Goal: Task Accomplishment & Management: Manage account settings

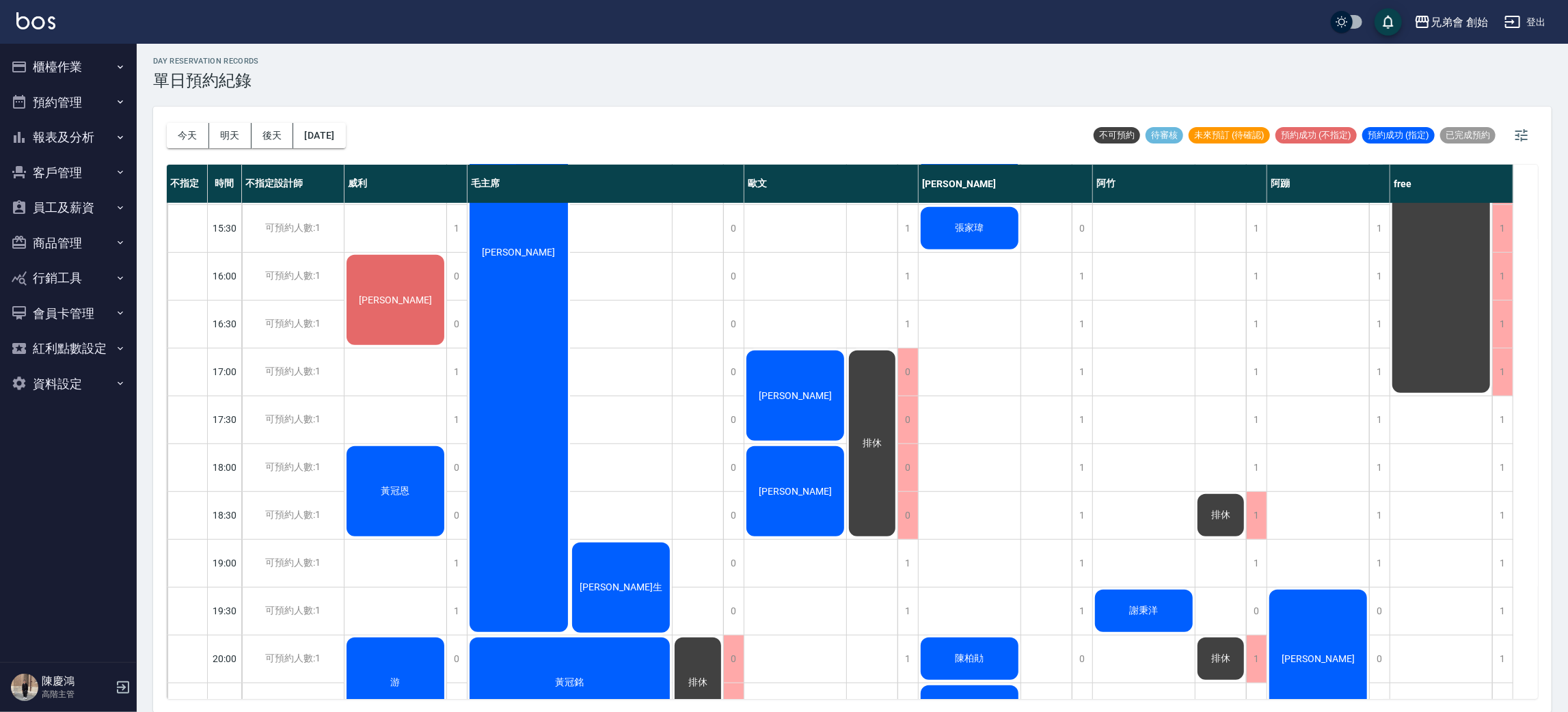
scroll to position [518, 0]
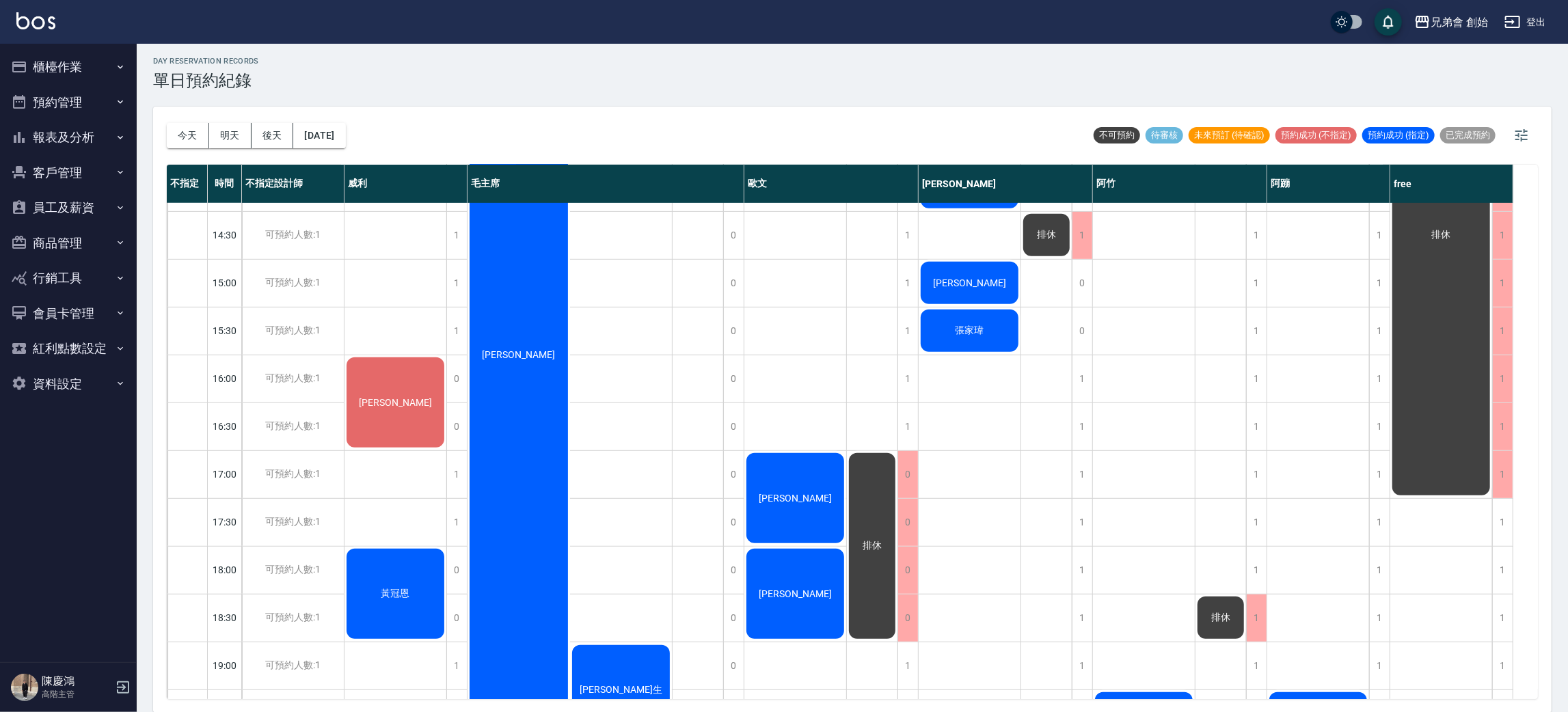
click at [1446, 295] on div "排休" at bounding box center [1441, 235] width 102 height 525
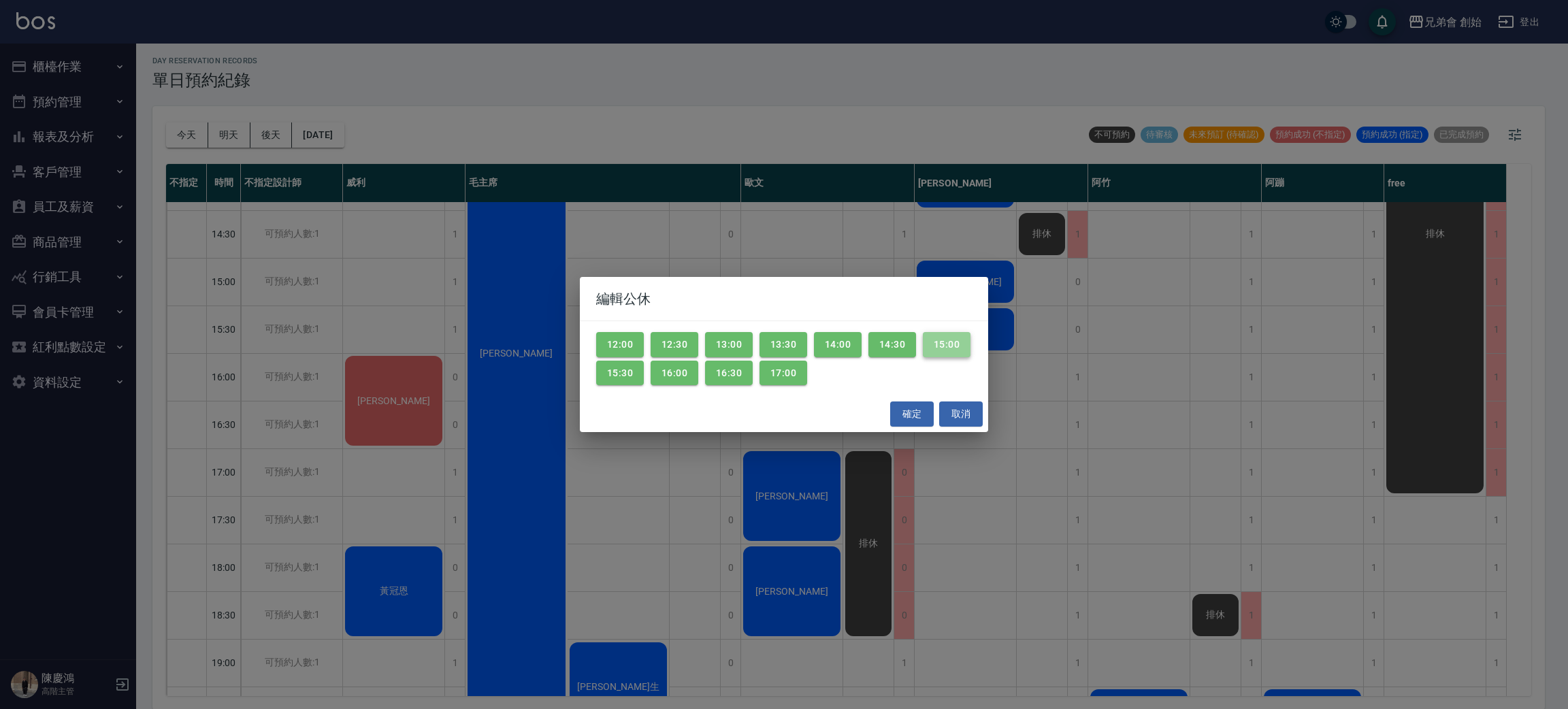
click at [923, 358] on button "15:00" at bounding box center [947, 344] width 48 height 25
click at [644, 373] on button "15:30" at bounding box center [620, 373] width 48 height 25
click at [699, 373] on button "16:00" at bounding box center [674, 373] width 48 height 25
click at [753, 373] on button "16:30" at bounding box center [729, 373] width 48 height 25
click at [807, 373] on button "17:00" at bounding box center [783, 373] width 48 height 25
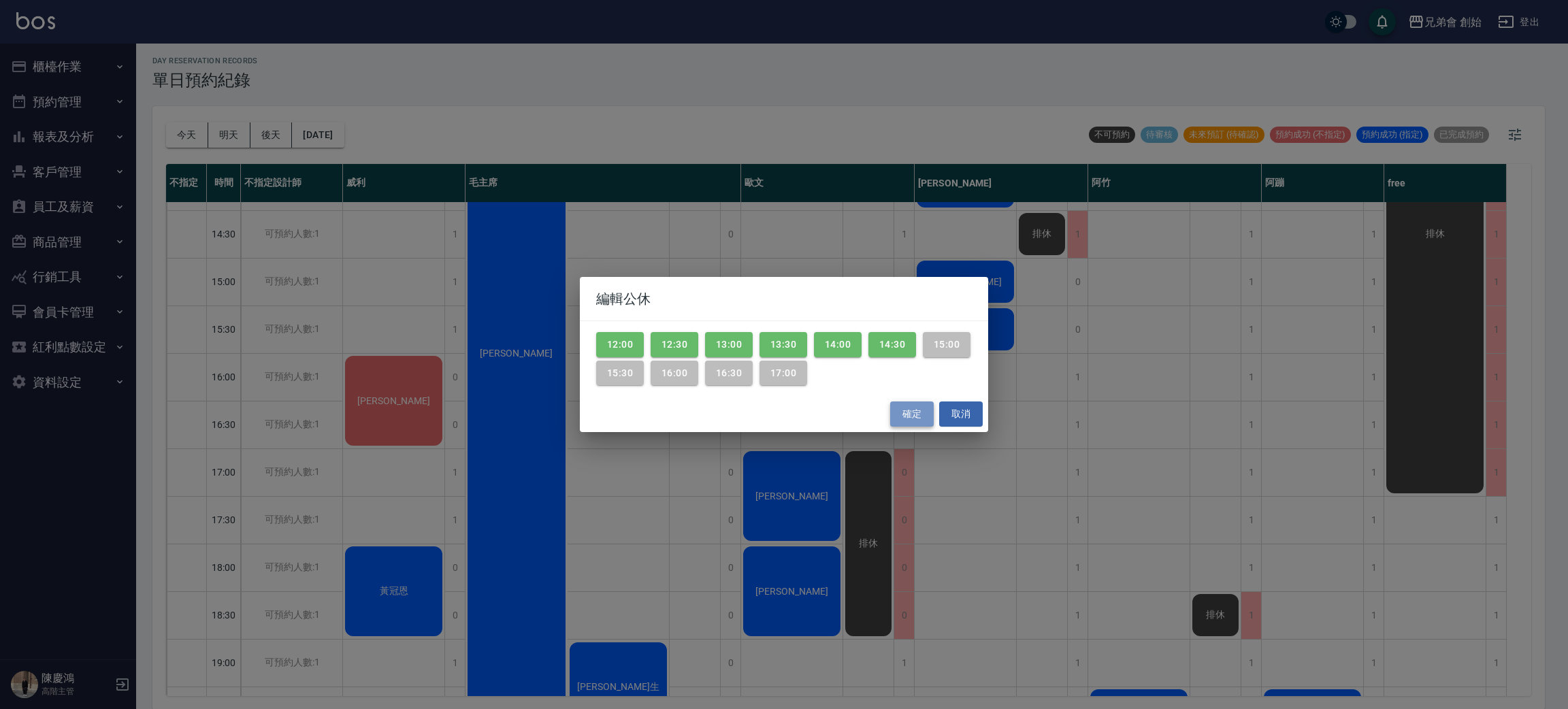
click at [897, 407] on button "確定" at bounding box center [913, 413] width 44 height 25
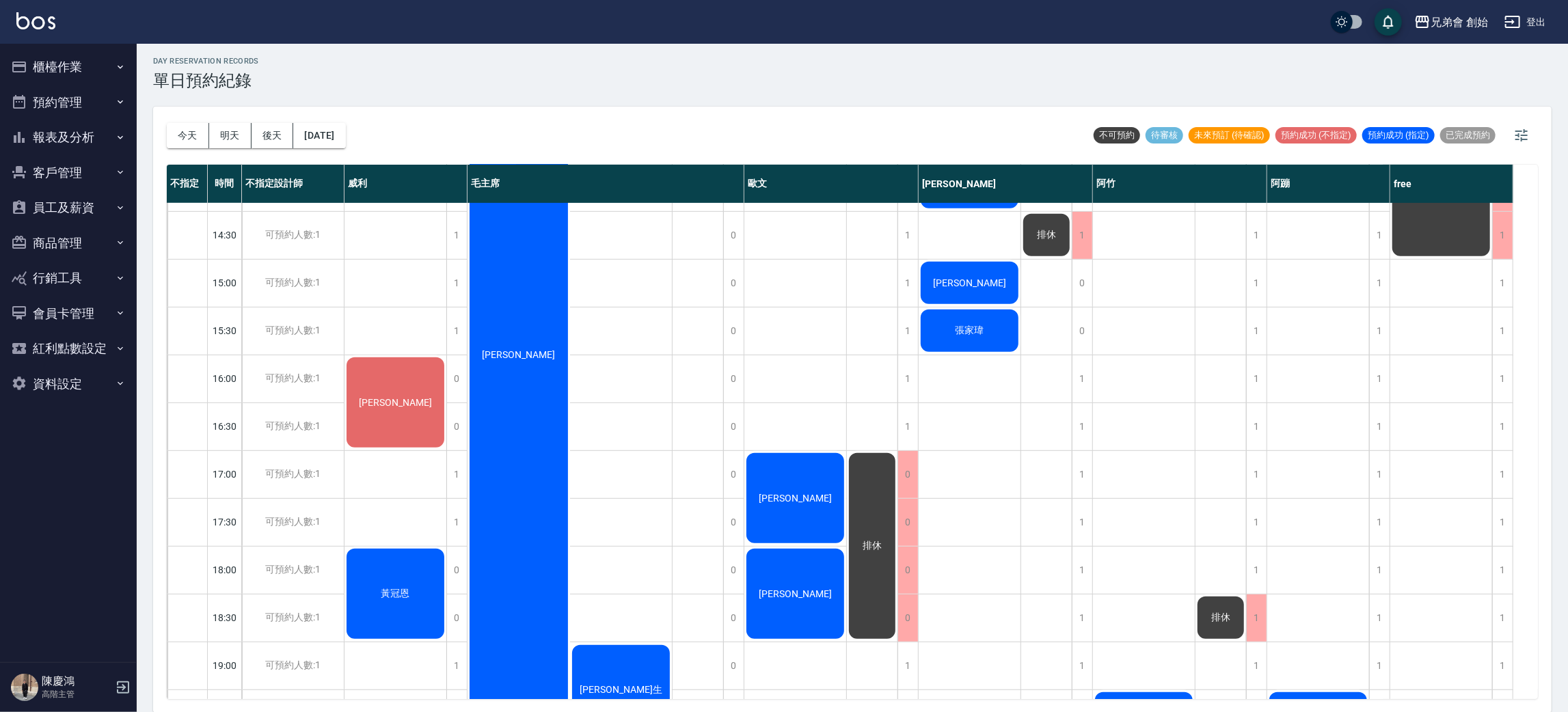
scroll to position [313, 0]
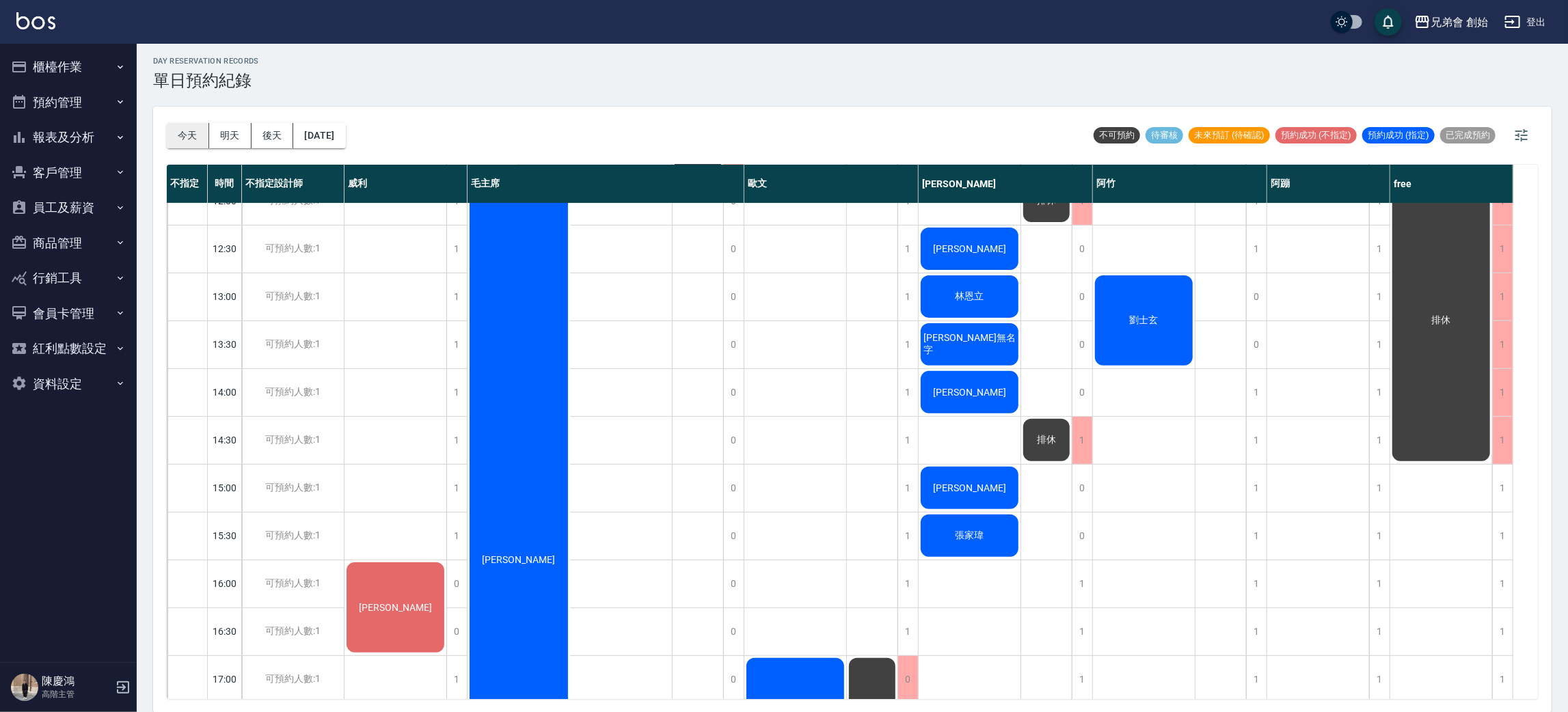
click at [200, 145] on button "今天" at bounding box center [188, 135] width 43 height 25
click at [178, 129] on button "今天" at bounding box center [188, 135] width 43 height 25
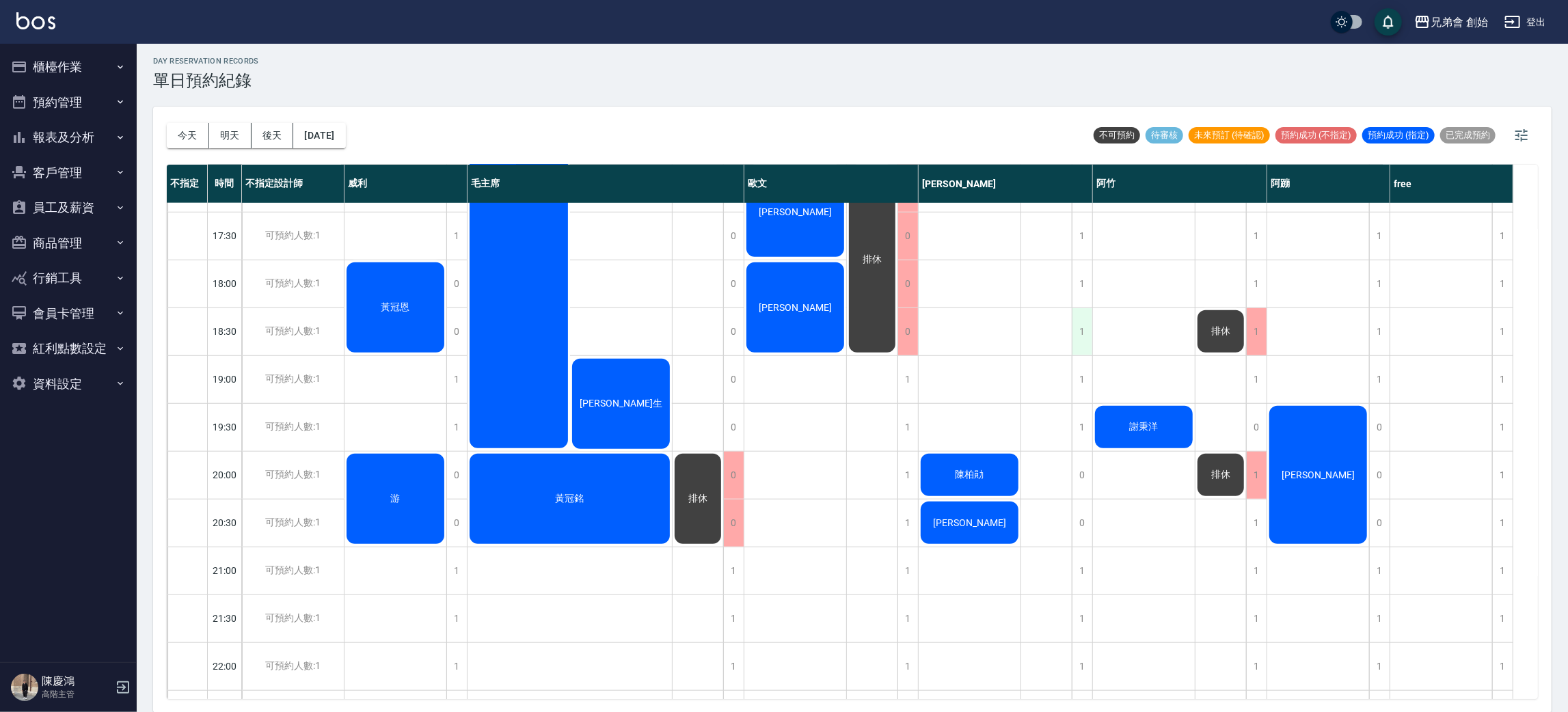
scroll to position [600, 0]
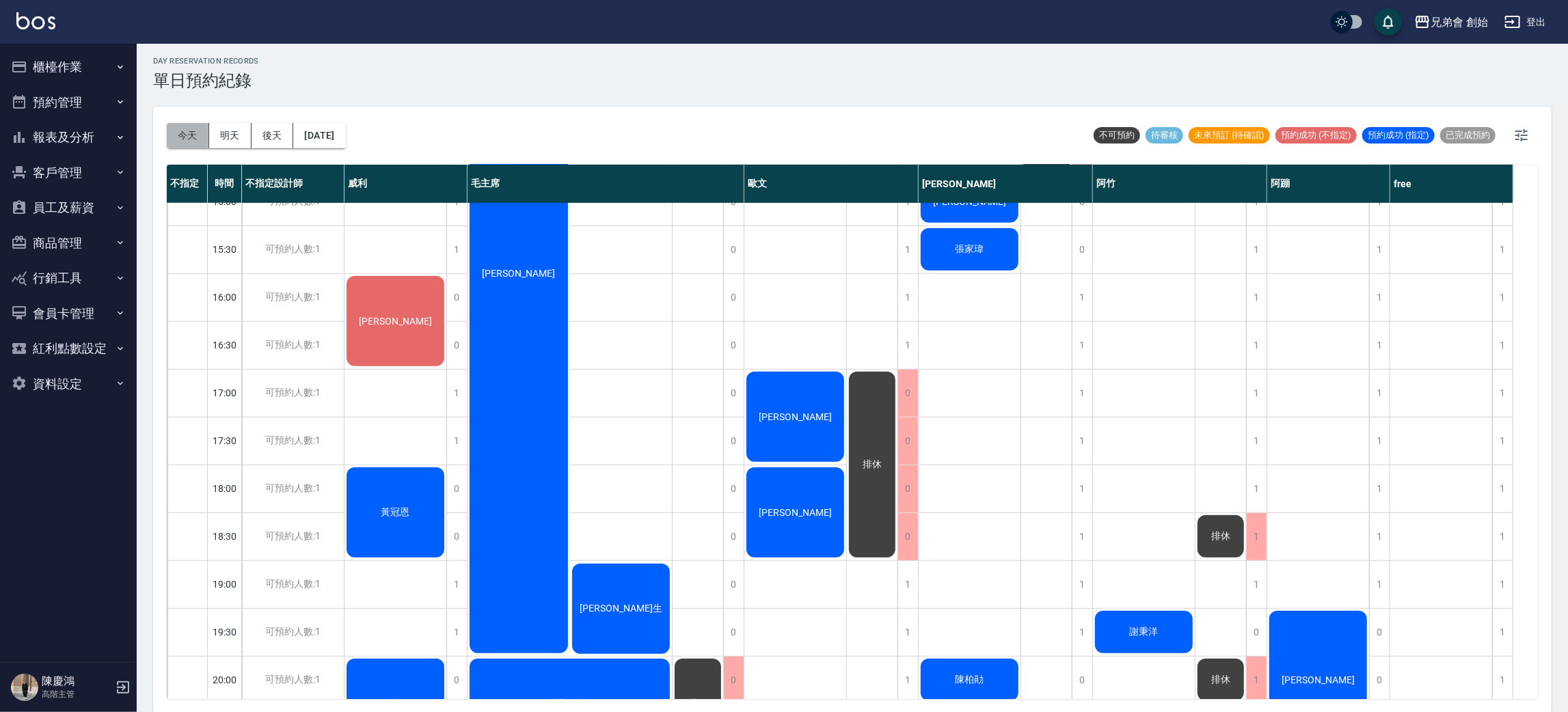
click at [198, 141] on button "今天" at bounding box center [188, 135] width 43 height 25
click at [215, 137] on button "明天" at bounding box center [231, 135] width 43 height 25
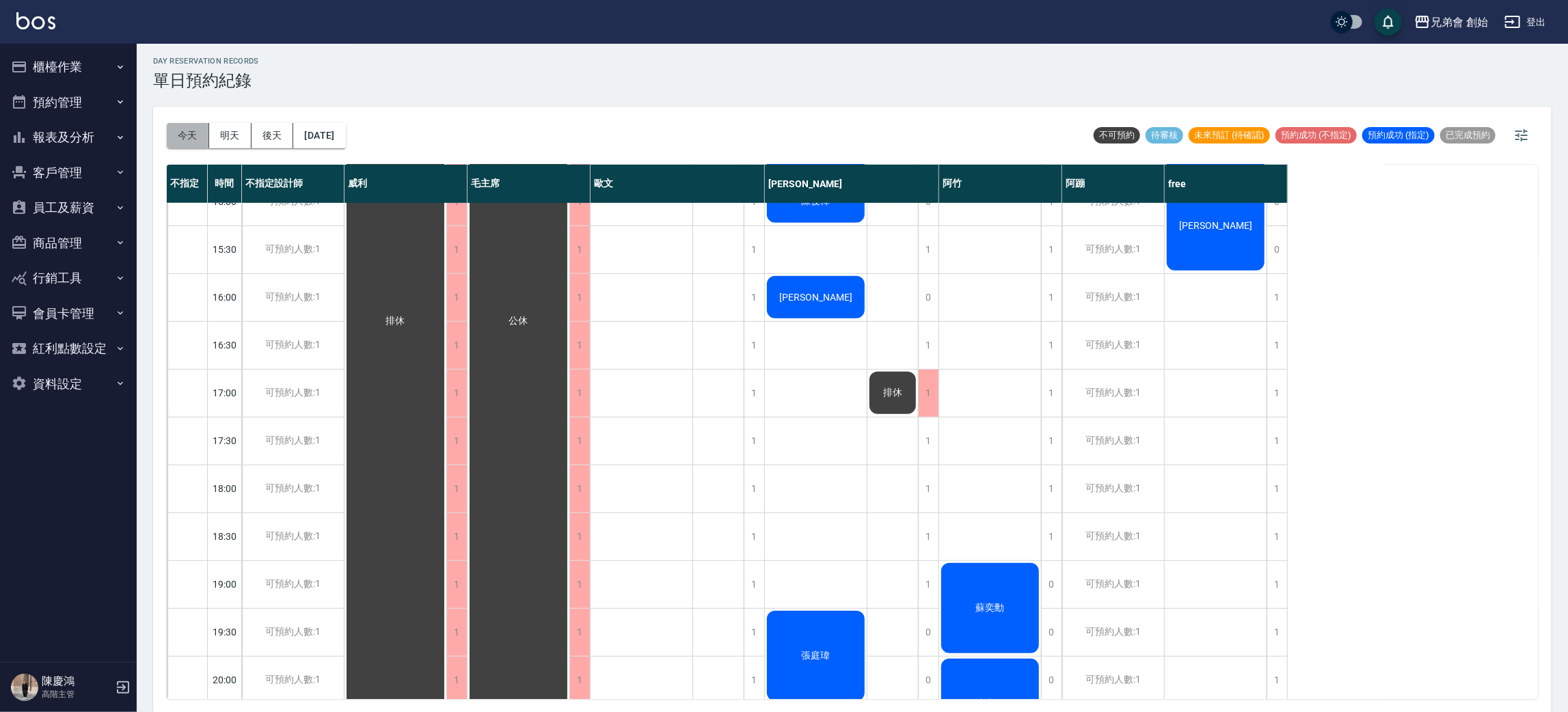
click at [189, 134] on button "今天" at bounding box center [188, 135] width 43 height 25
click at [189, 134] on div at bounding box center [784, 356] width 1568 height 712
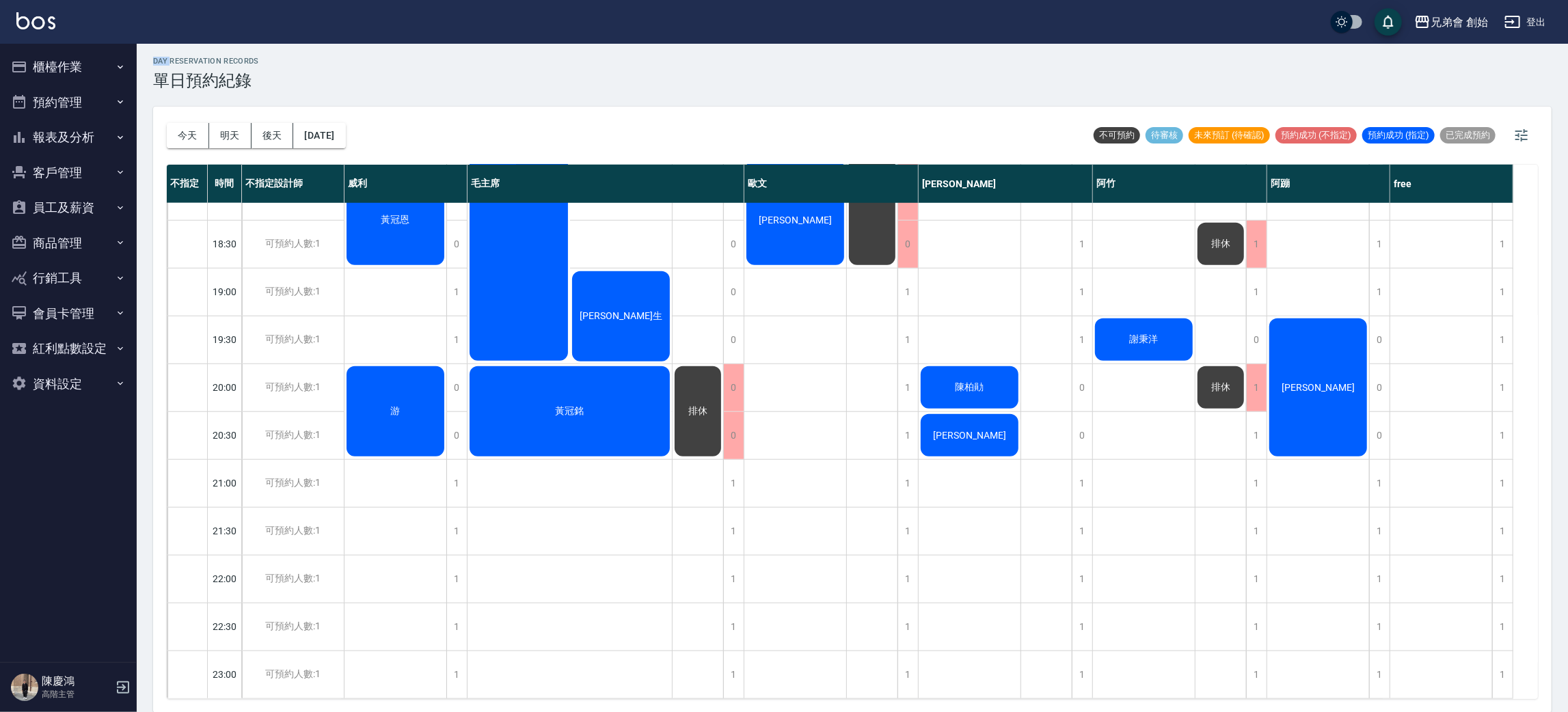
scroll to position [895, 0]
click at [223, 127] on button "明天" at bounding box center [231, 135] width 43 height 25
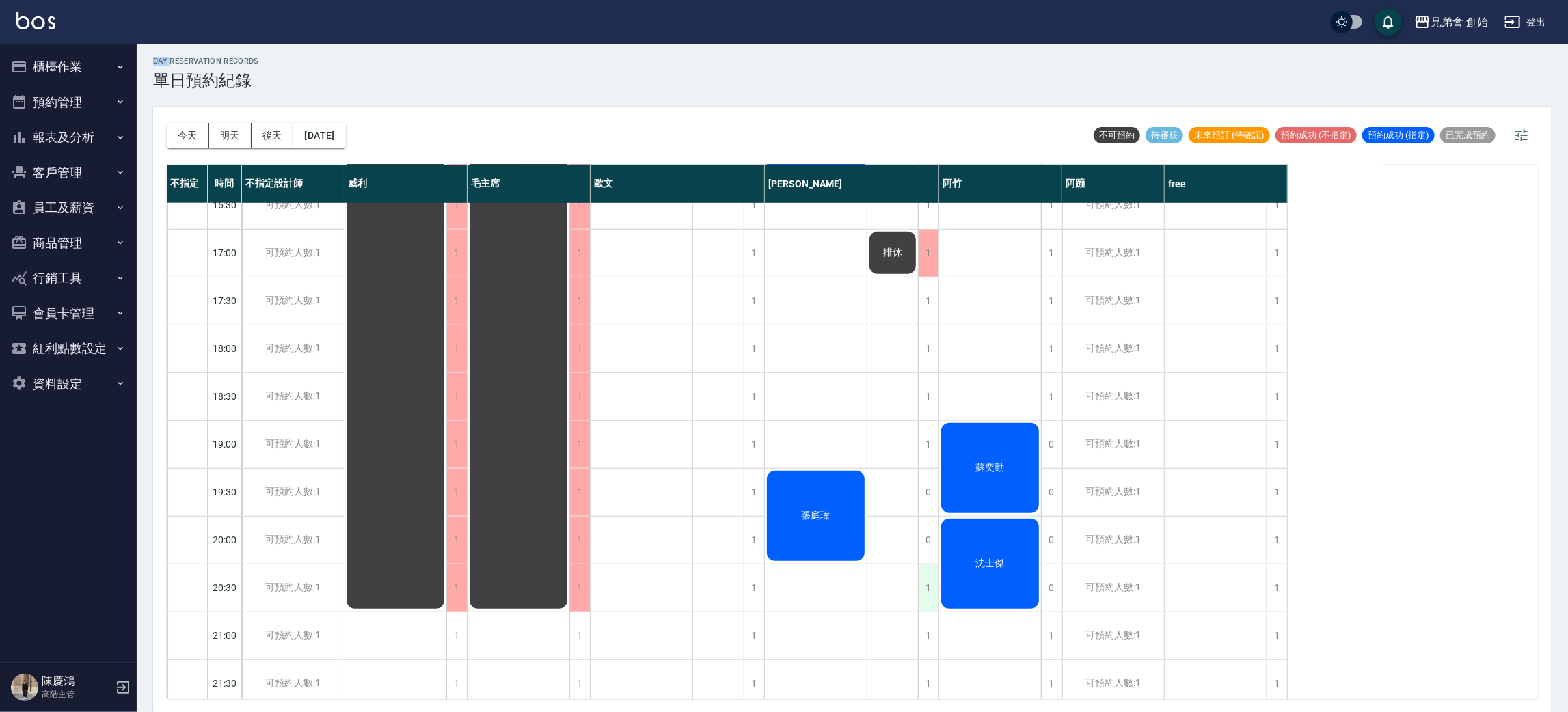
scroll to position [710, 0]
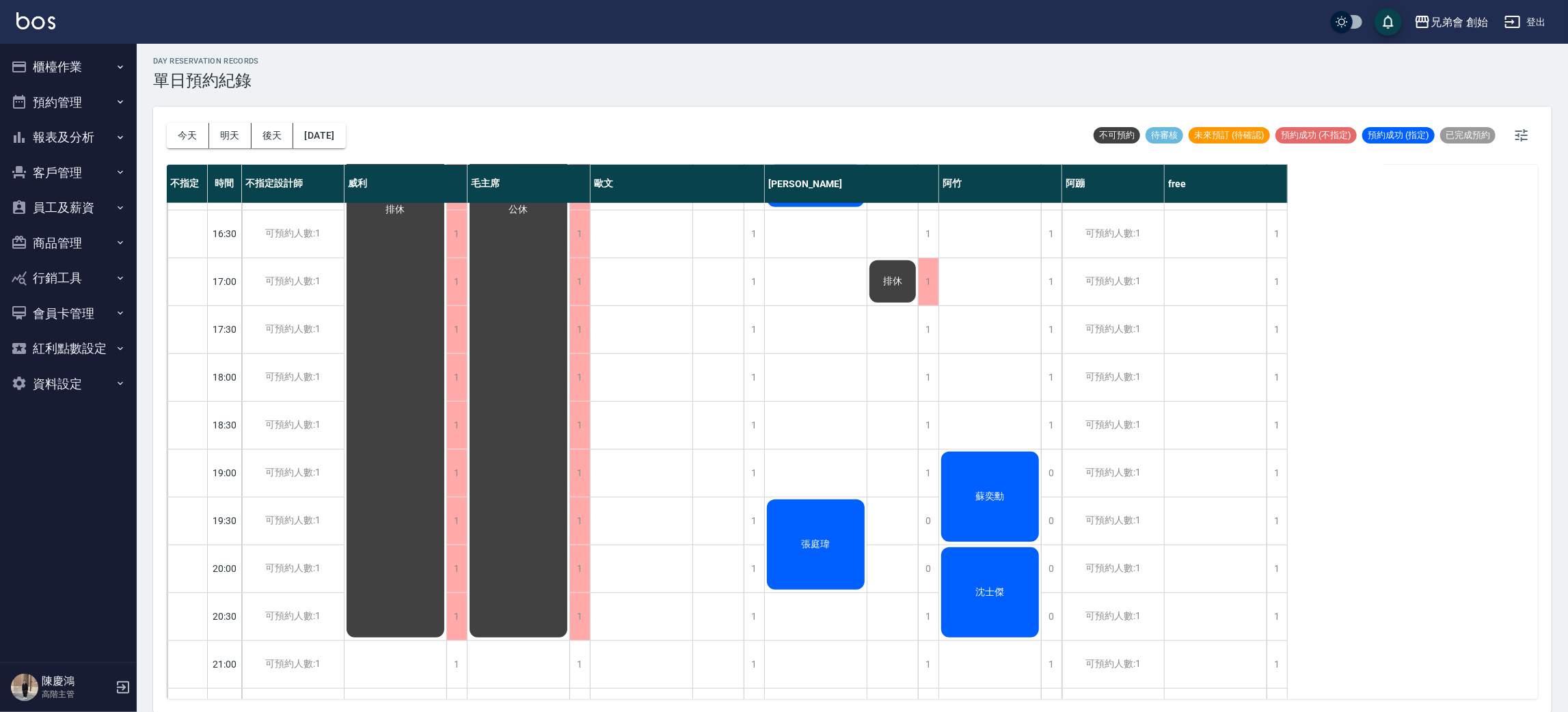
click at [836, 532] on div "張庭瑋" at bounding box center [816, 544] width 102 height 94
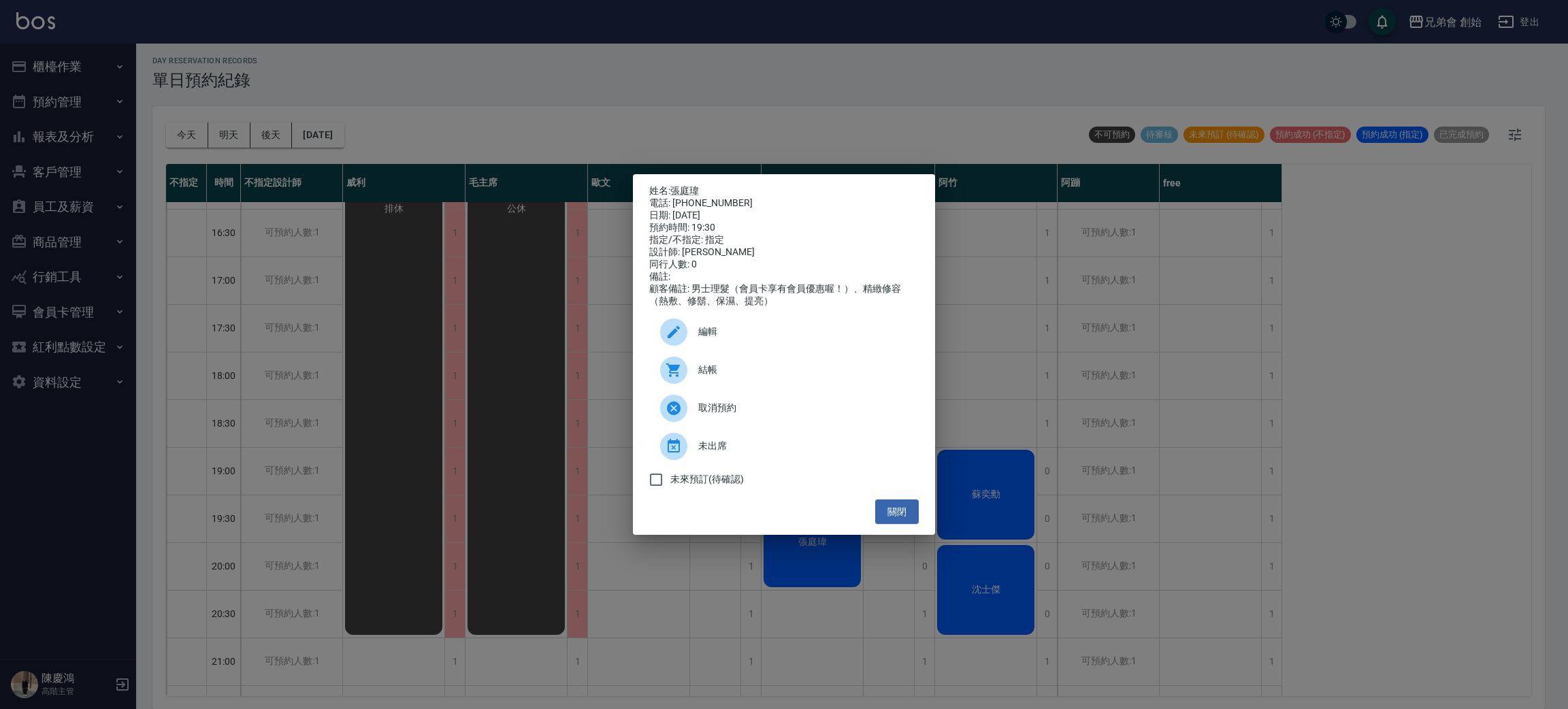
click at [692, 596] on div "姓名: 張庭瑋 電話: 0921017365 日期: 2025/09/13 預約時間: 19:30 指定/不指定: 指定 設計師: 潘潘 同行人數: 0 備註…" at bounding box center [784, 354] width 1568 height 709
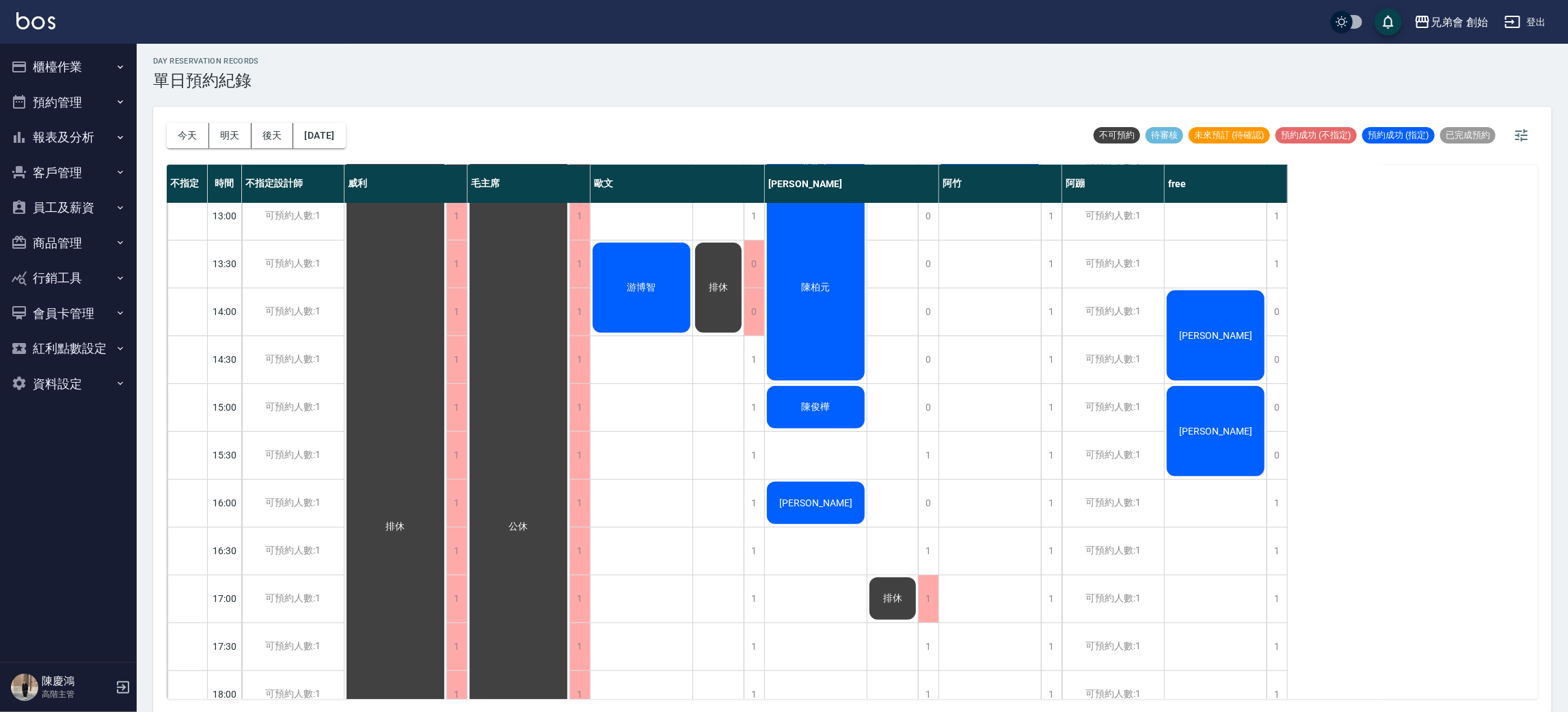
scroll to position [449, 0]
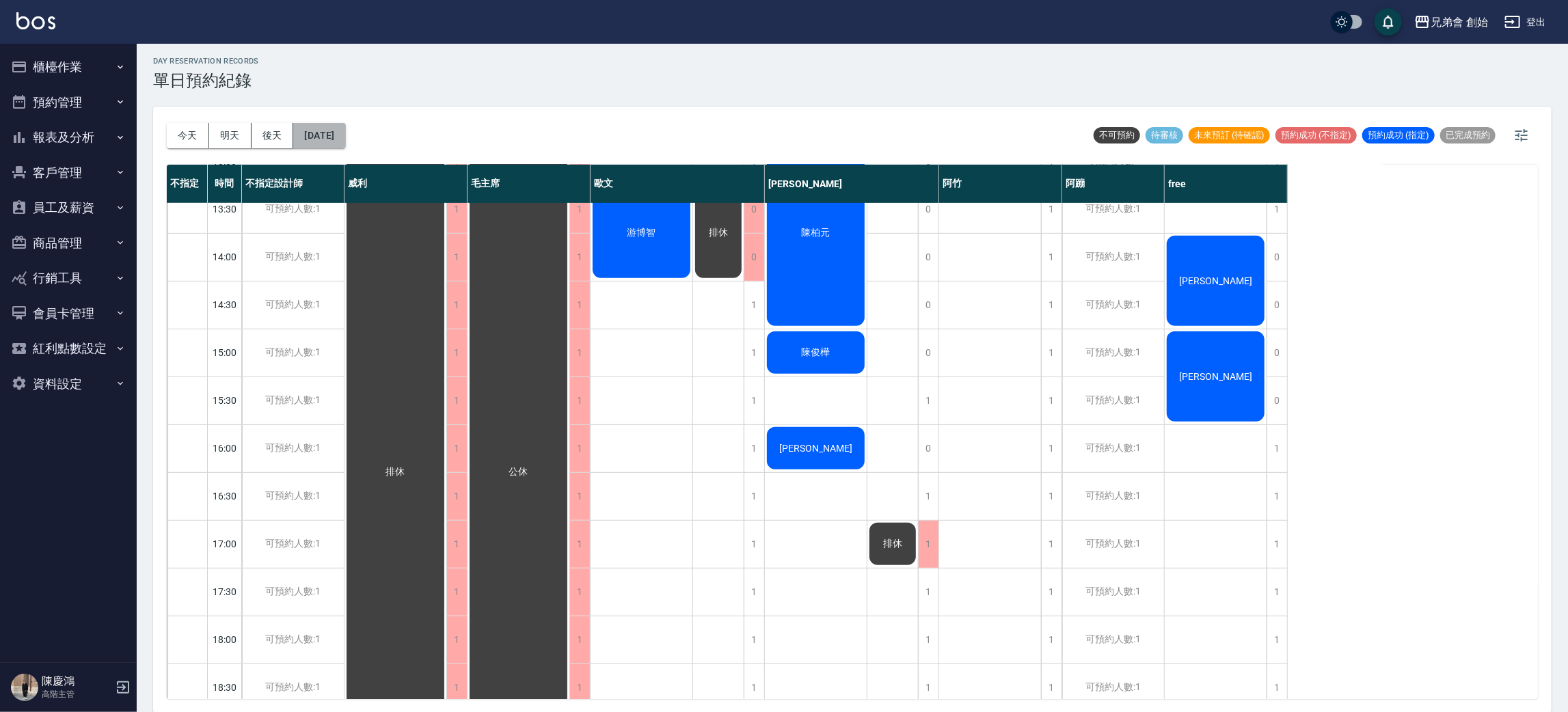
click at [345, 129] on button "2025/09/13" at bounding box center [319, 135] width 52 height 25
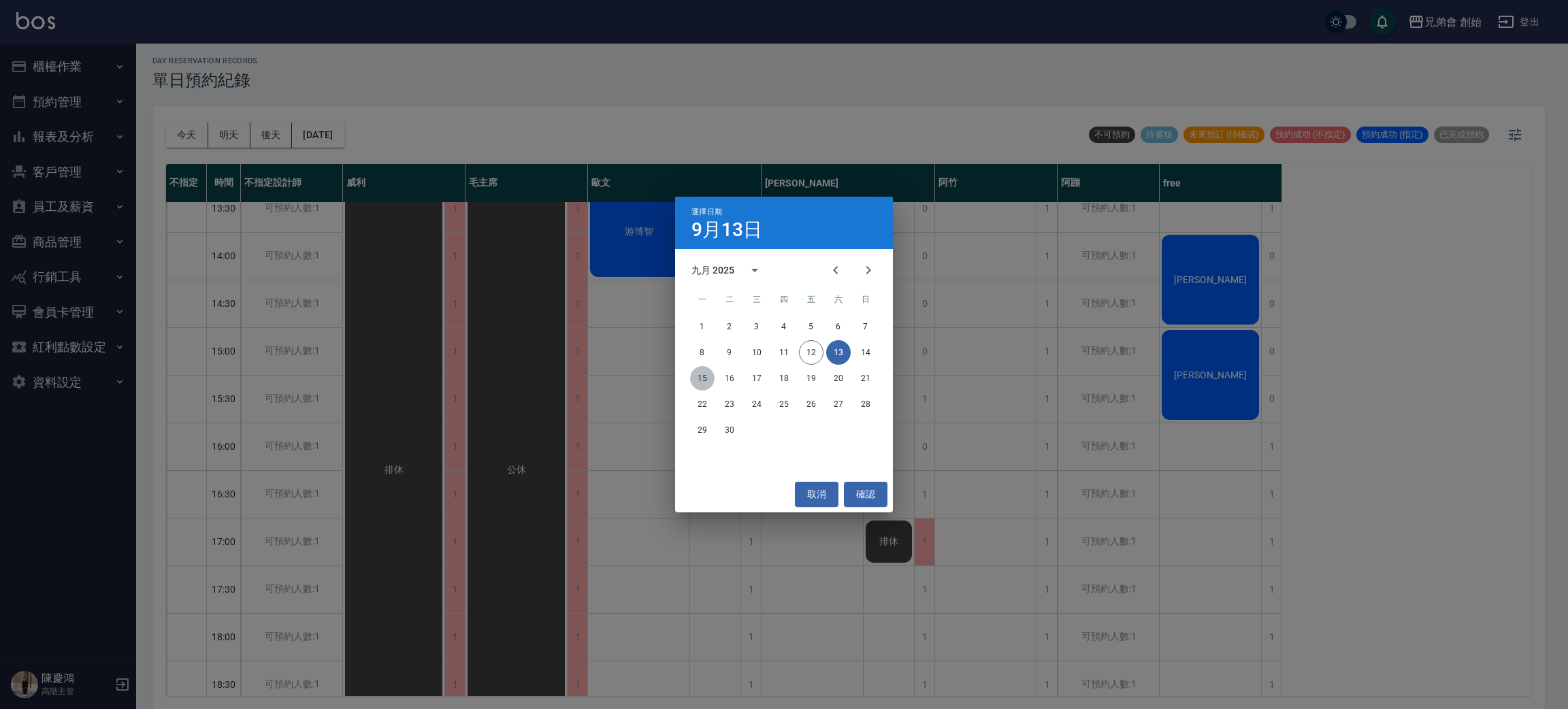
click at [699, 379] on button "15" at bounding box center [702, 378] width 24 height 24
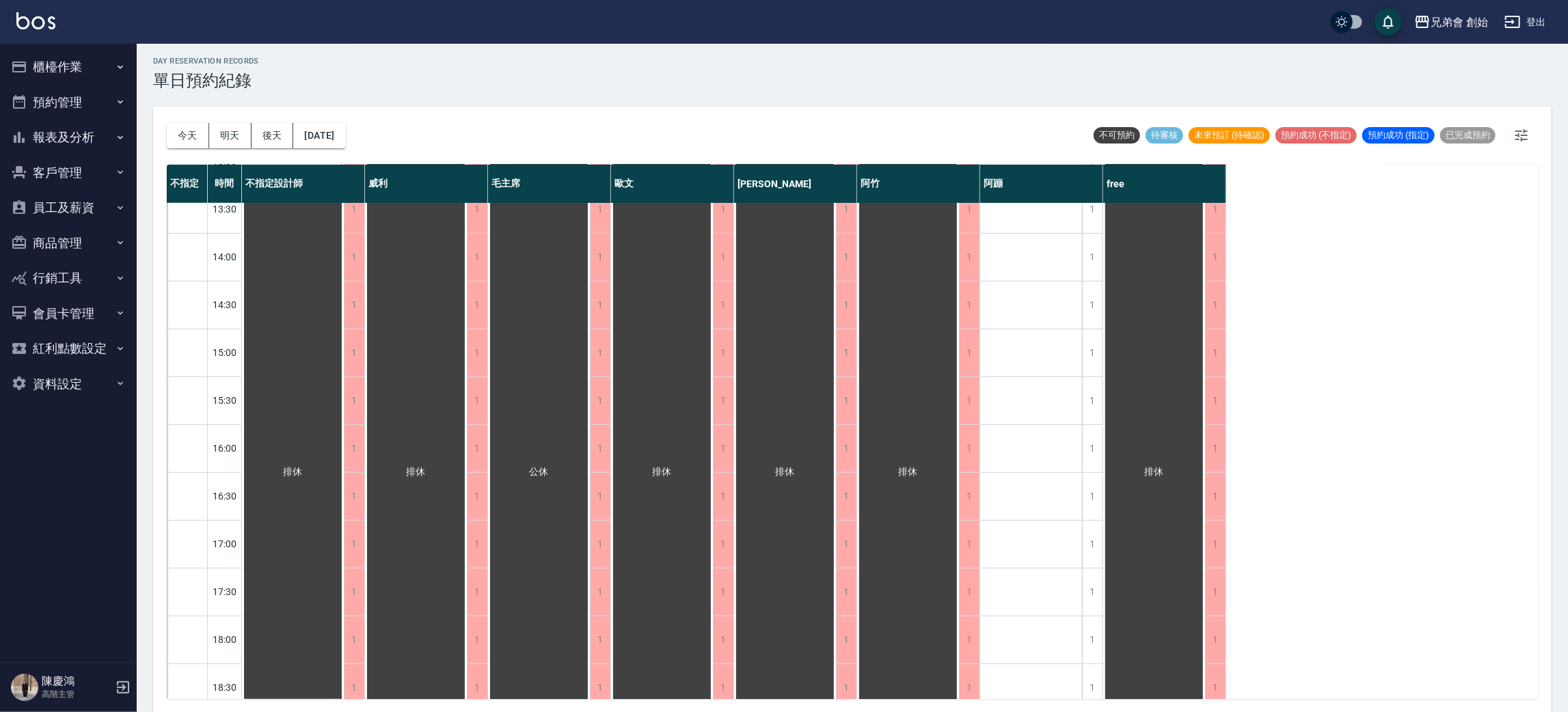
scroll to position [506, 0]
click at [319, 137] on button "2025/09/15" at bounding box center [319, 135] width 52 height 25
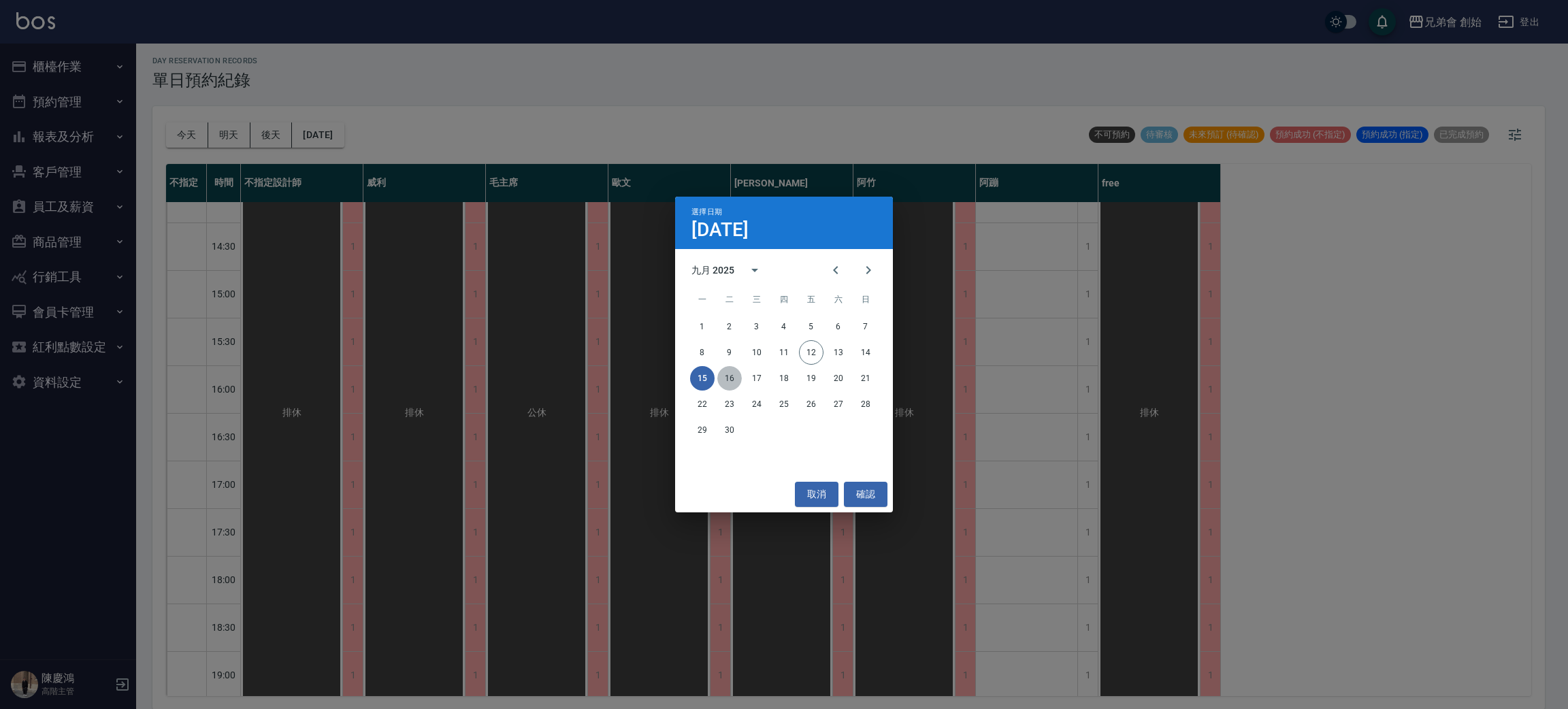
click at [729, 377] on button "16" at bounding box center [730, 378] width 24 height 24
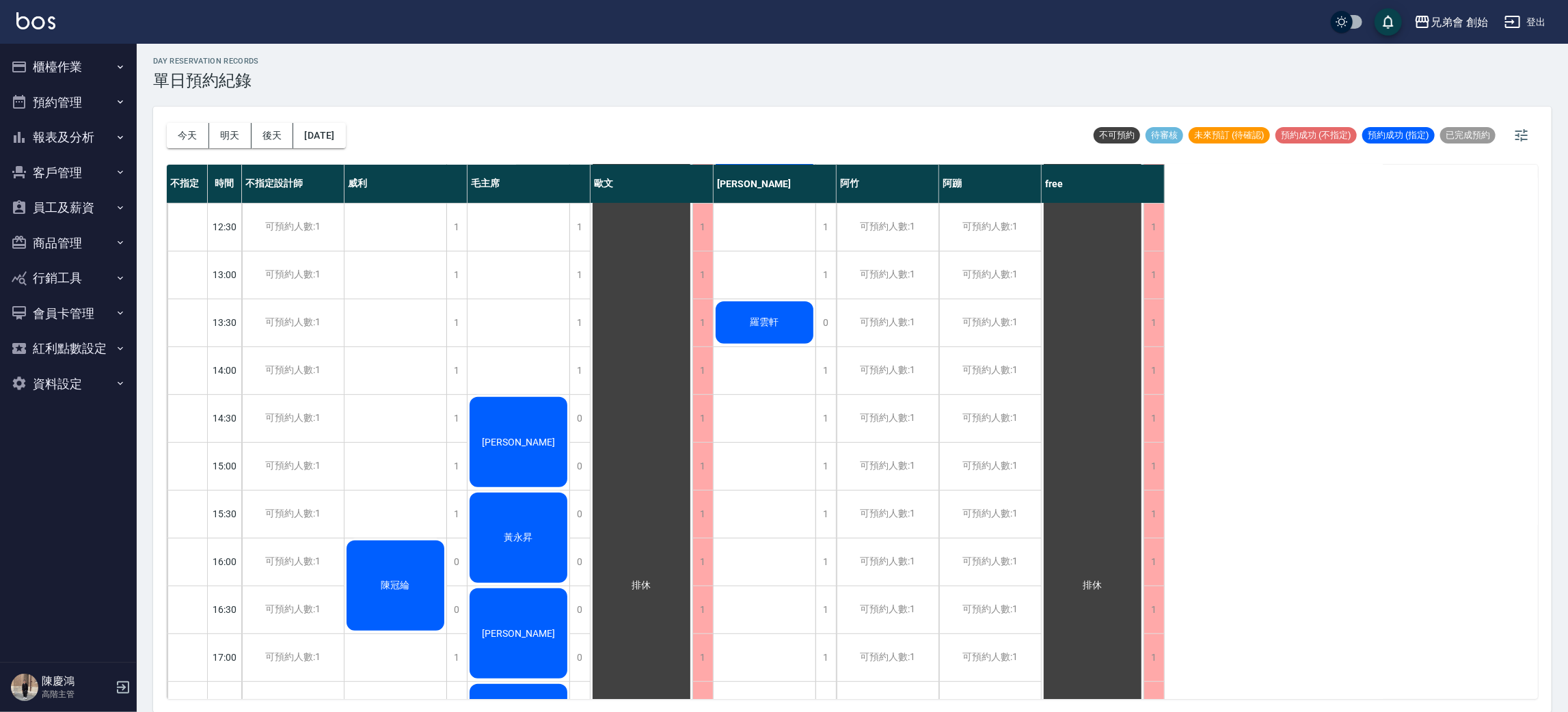
scroll to position [332, 0]
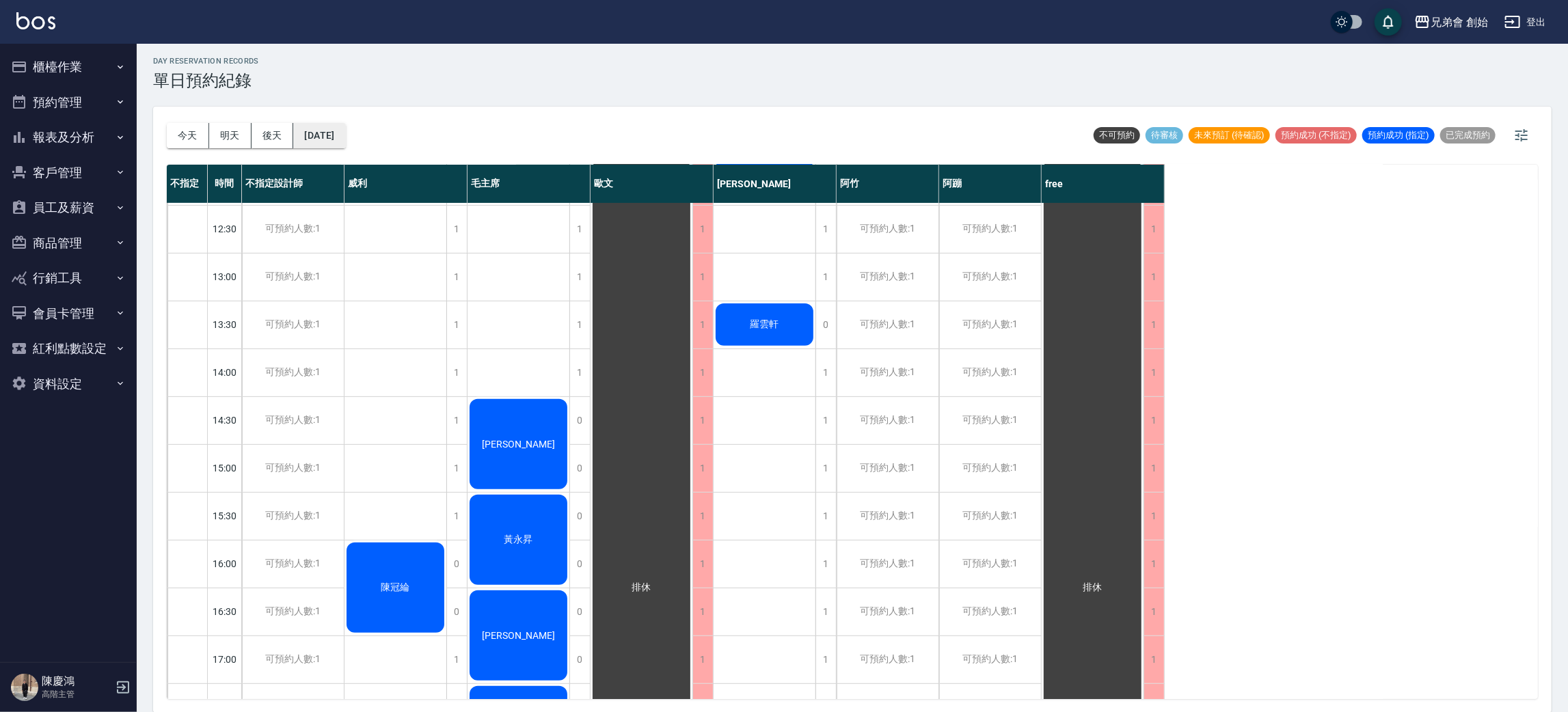
click at [333, 128] on button "2025/09/16" at bounding box center [319, 135] width 52 height 25
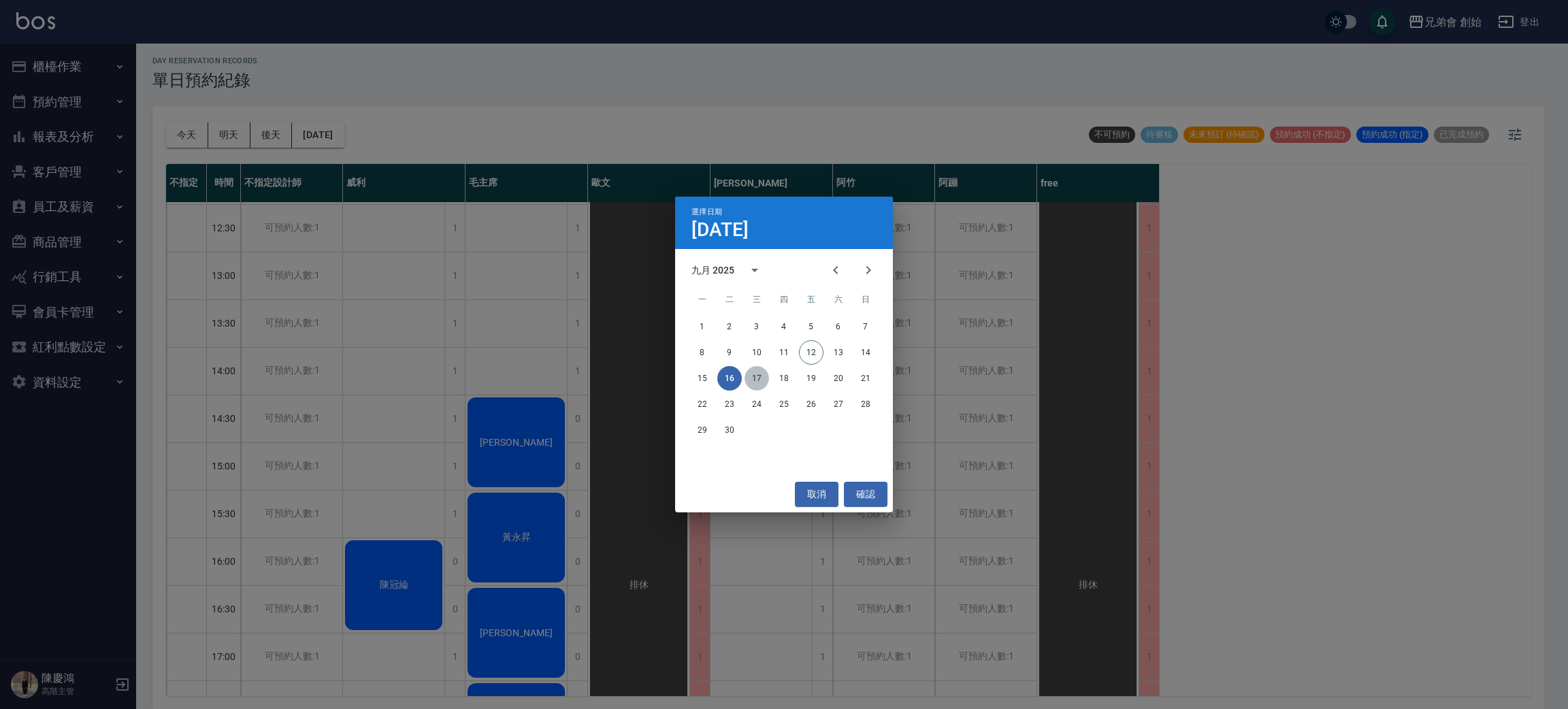
click at [753, 374] on button "17" at bounding box center [757, 378] width 24 height 24
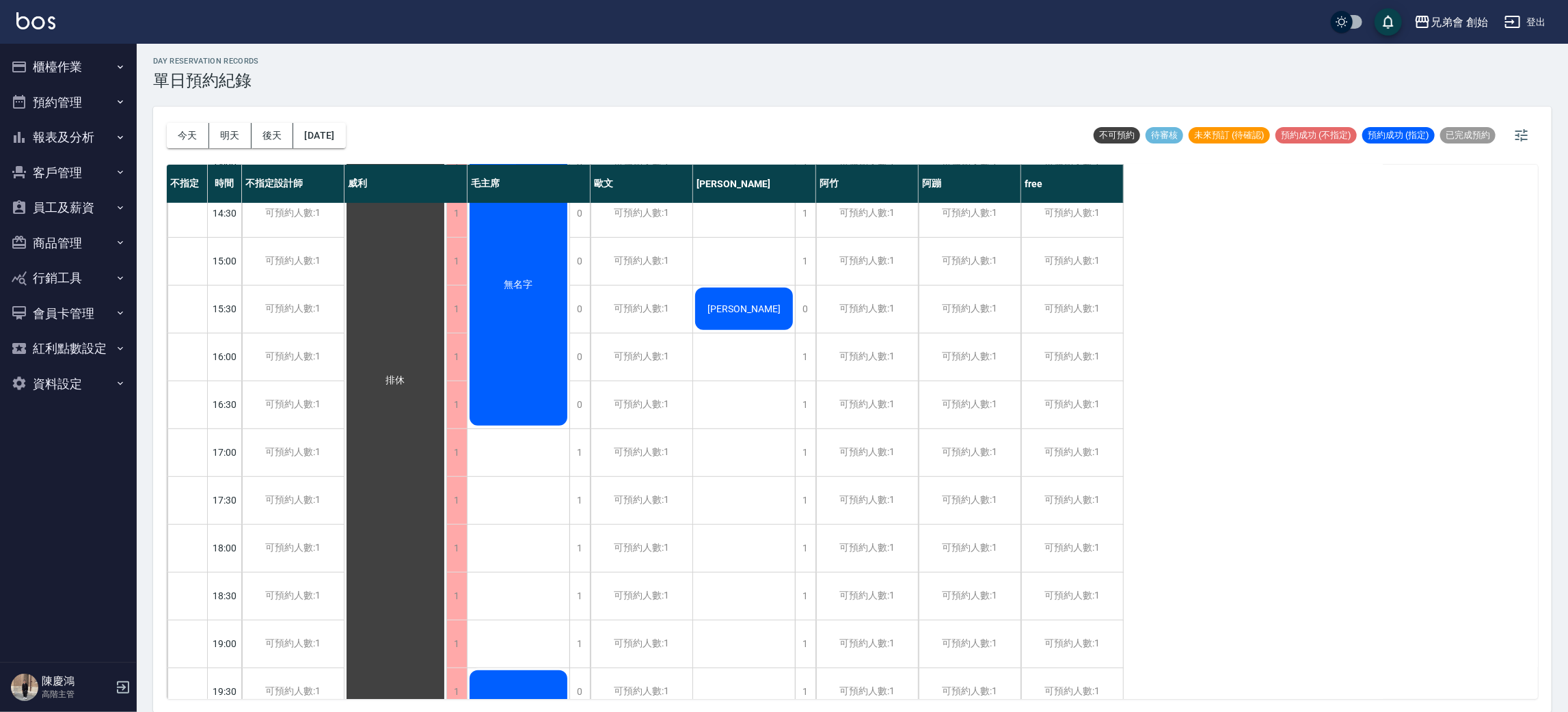
scroll to position [534, 0]
click at [747, 317] on span "Johnny" at bounding box center [744, 315] width 79 height 11
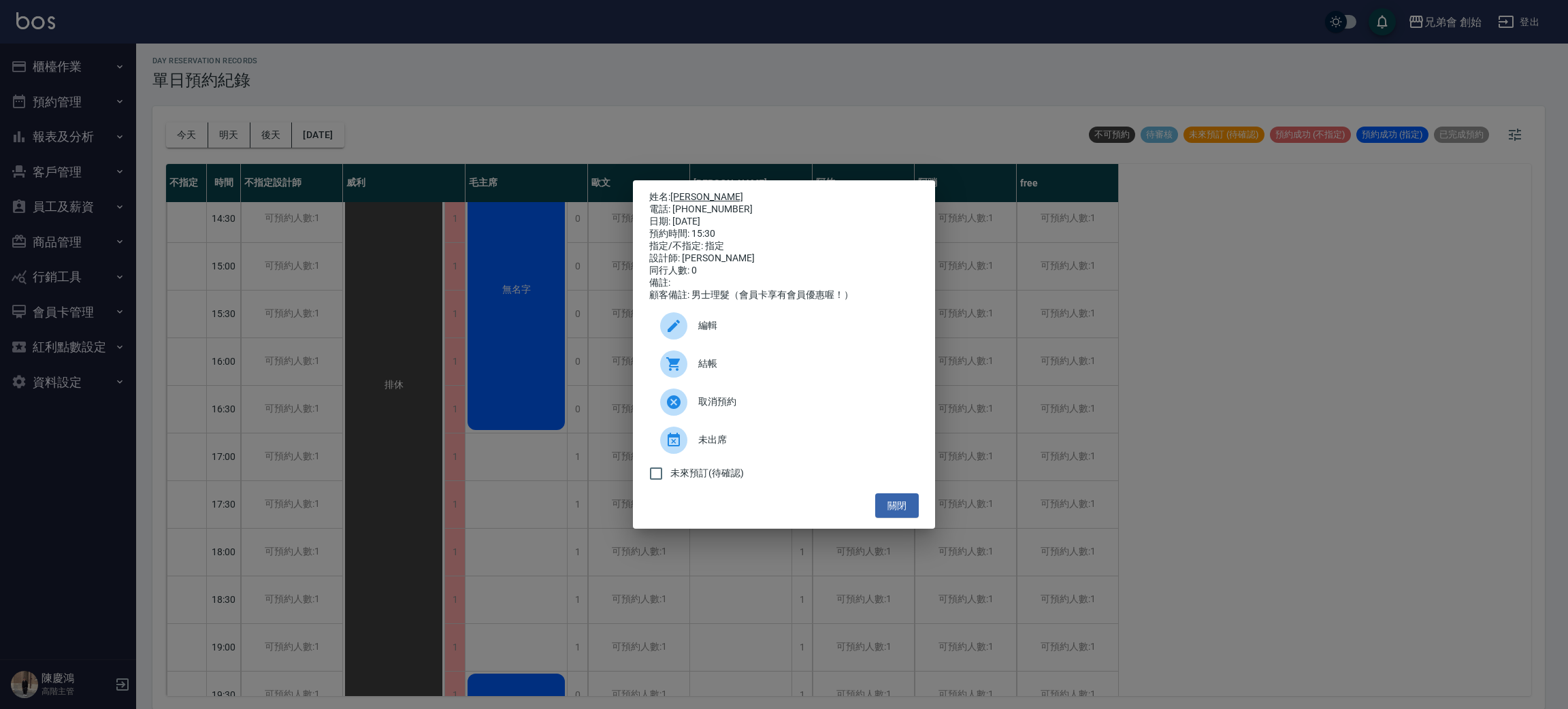
click at [693, 192] on link "Johnny" at bounding box center [707, 197] width 73 height 11
click at [553, 261] on div "姓名: Johnny 電話: 0983598136 日期: 2025/09/17 預約時間: 15:30 指定/不指定: 指定 設計師: 潘潘 同行人數: 0…" at bounding box center [784, 354] width 1568 height 709
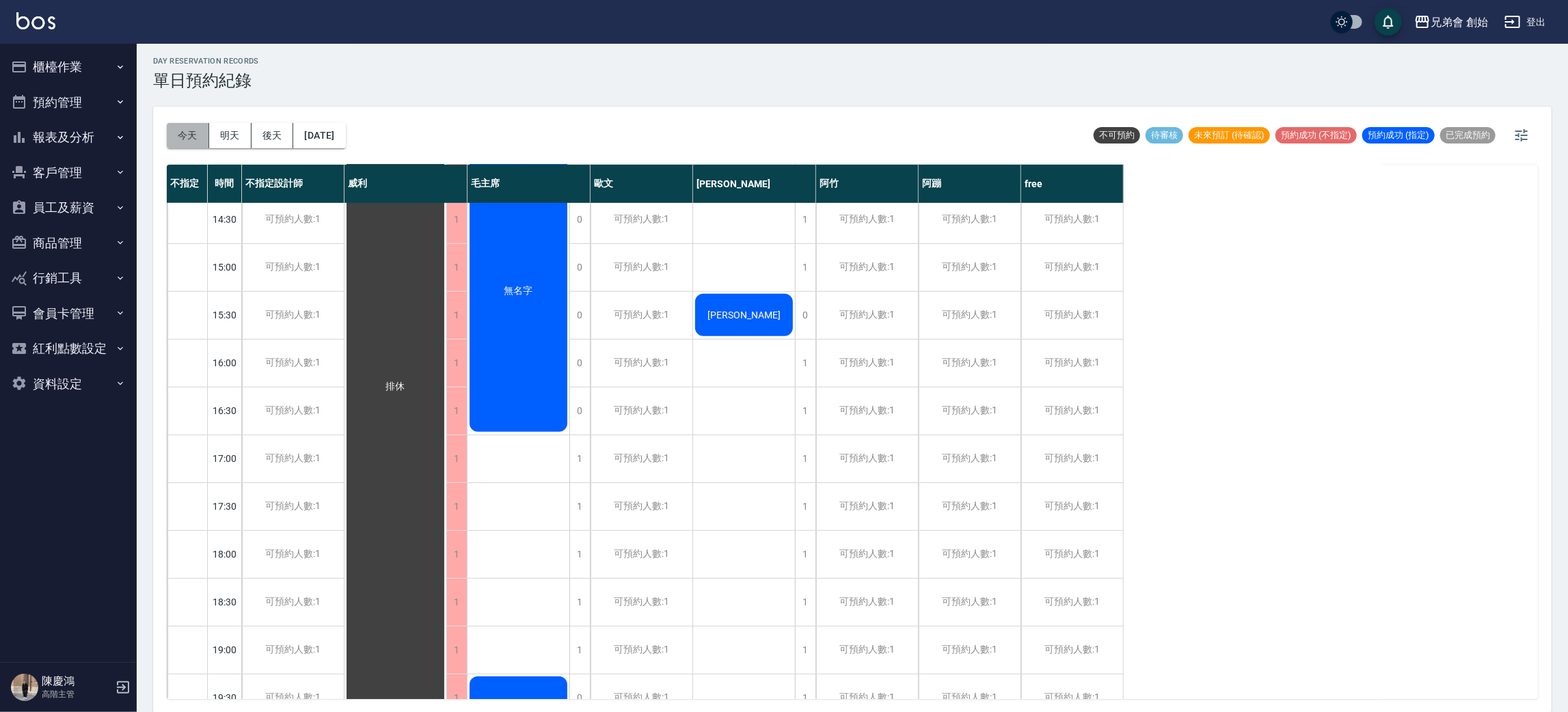
click at [183, 130] on button "今天" at bounding box center [188, 135] width 43 height 25
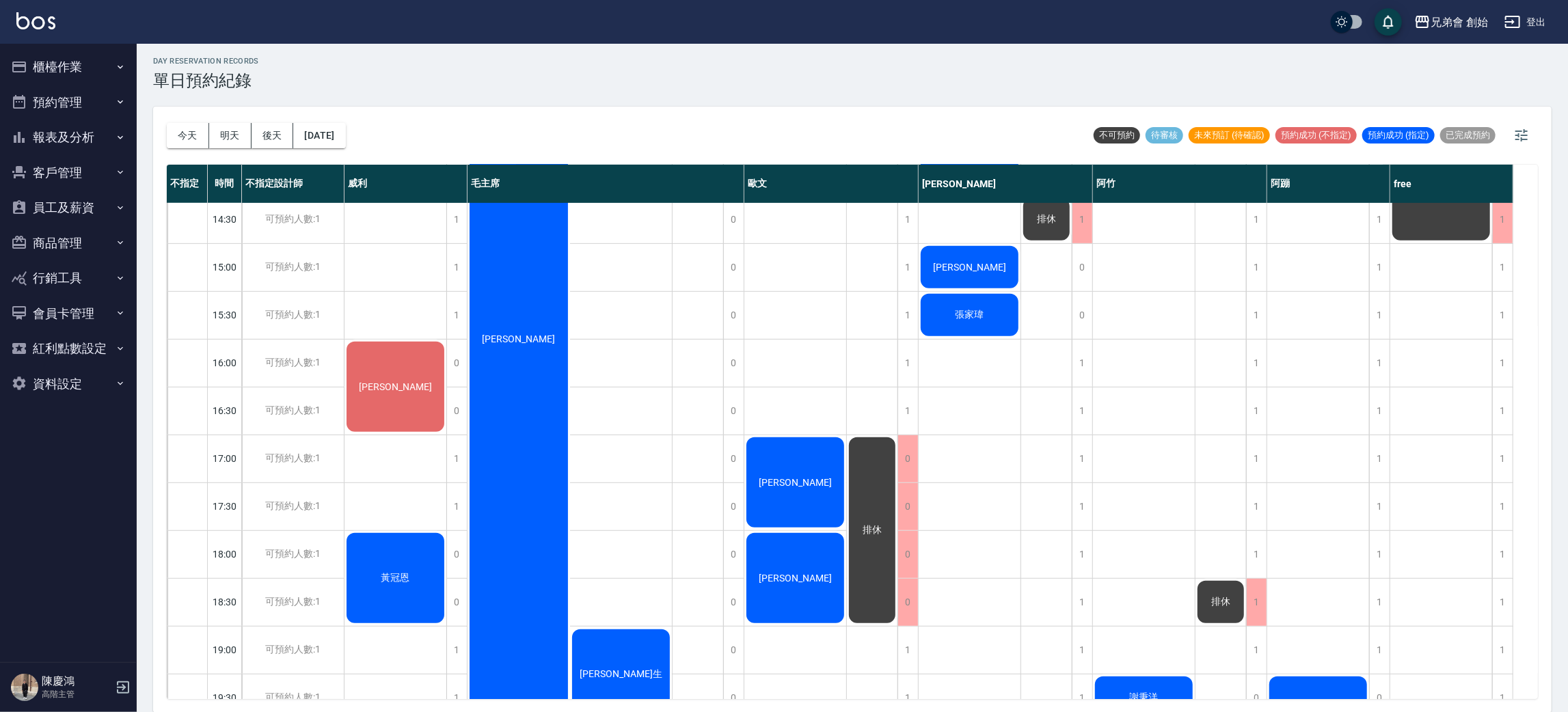
click at [405, 417] on div "[PERSON_NAME]" at bounding box center [396, 386] width 102 height 94
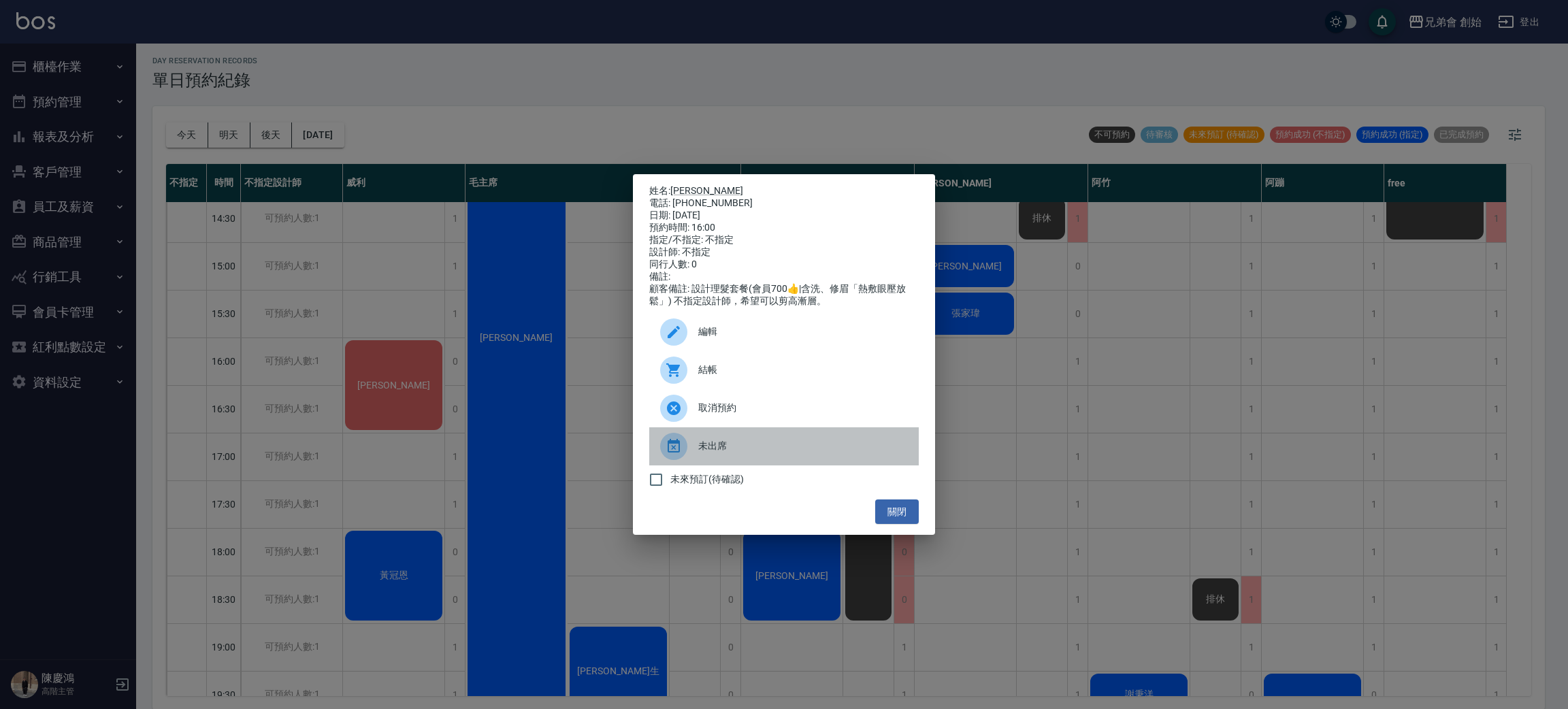
click at [746, 463] on div "未出席" at bounding box center [784, 446] width 270 height 38
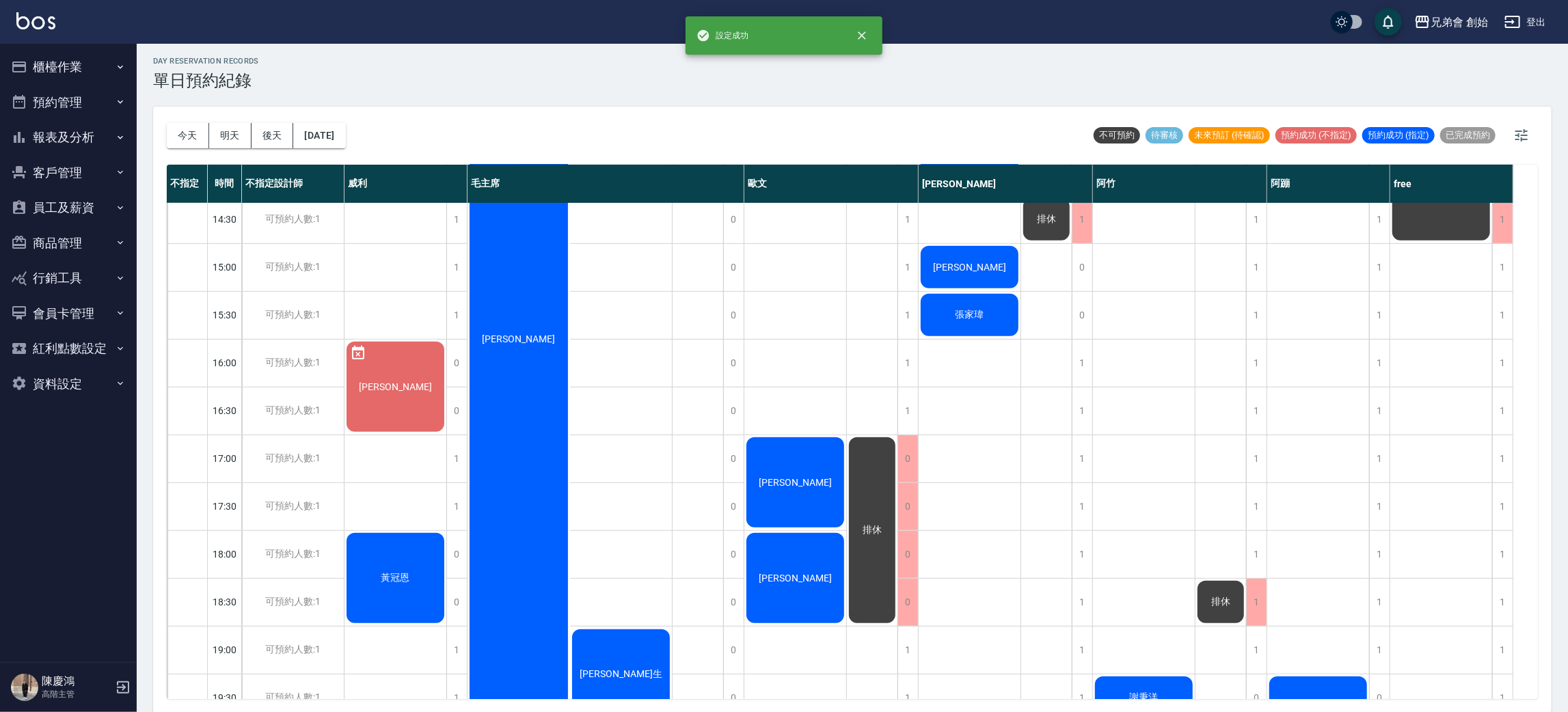
click at [626, 398] on div "邱家維 王汶生" at bounding box center [569, 339] width 204 height 765
